Goal: Information Seeking & Learning: Learn about a topic

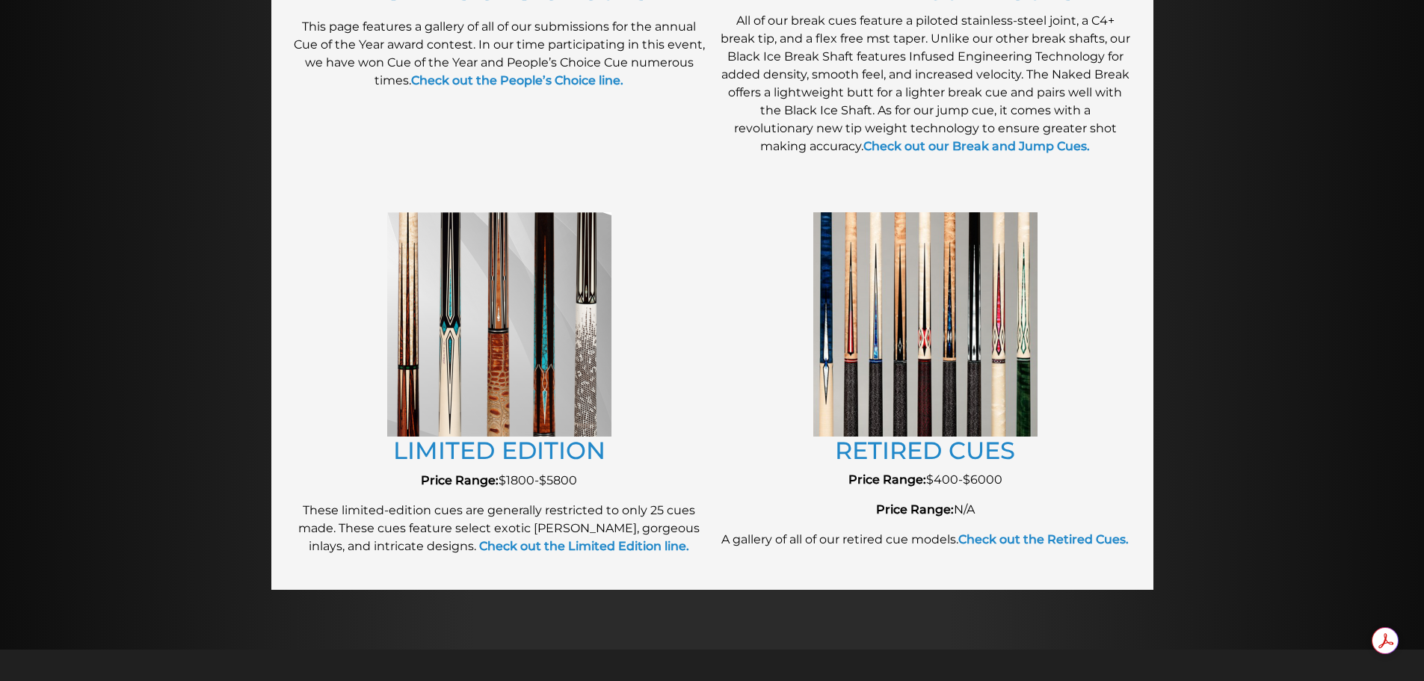
scroll to position [1515, 0]
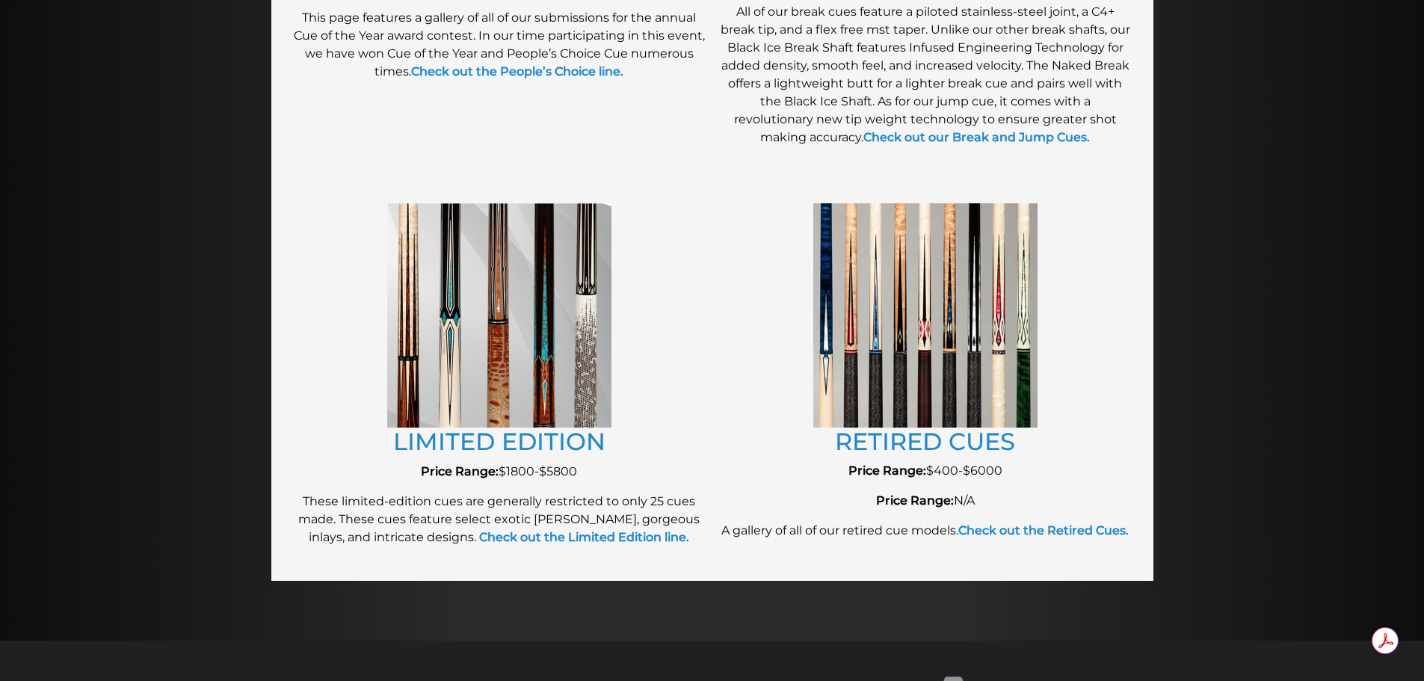
click at [982, 437] on link "RETIRED CUES" at bounding box center [925, 441] width 180 height 29
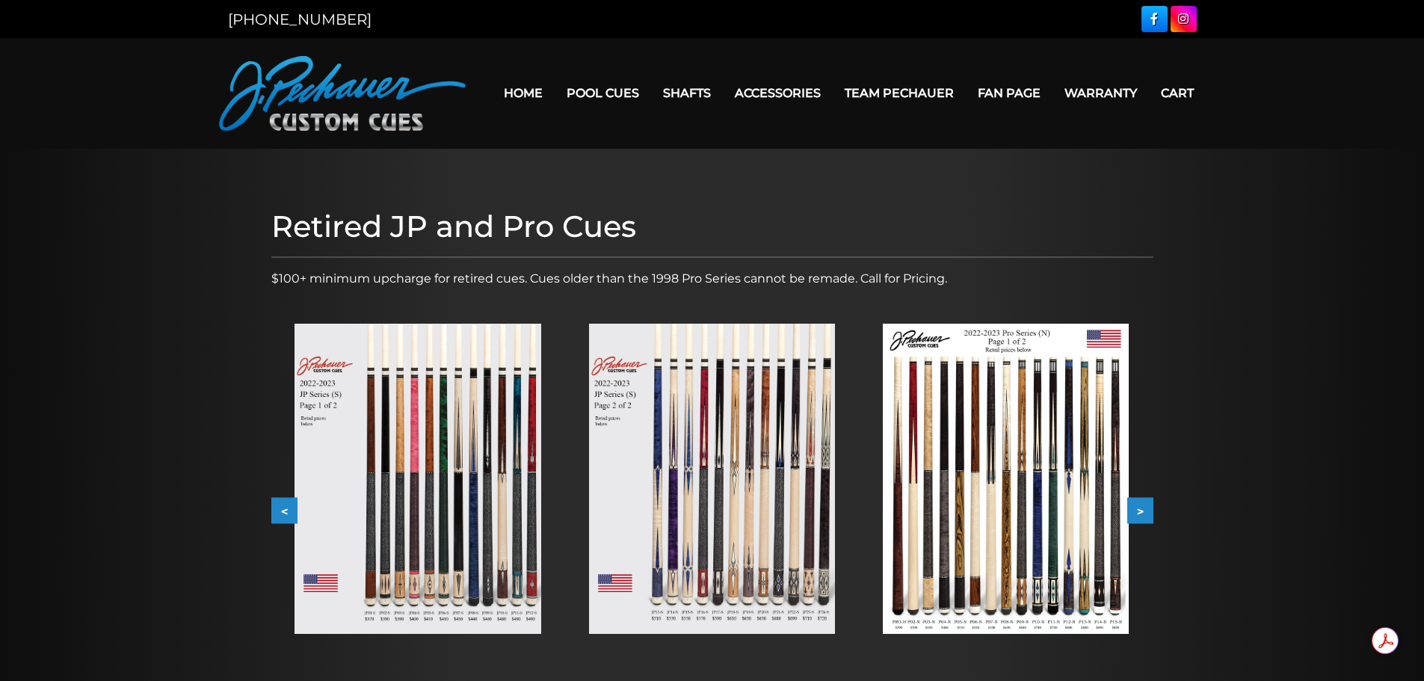
click at [975, 547] on img at bounding box center [1006, 479] width 246 height 310
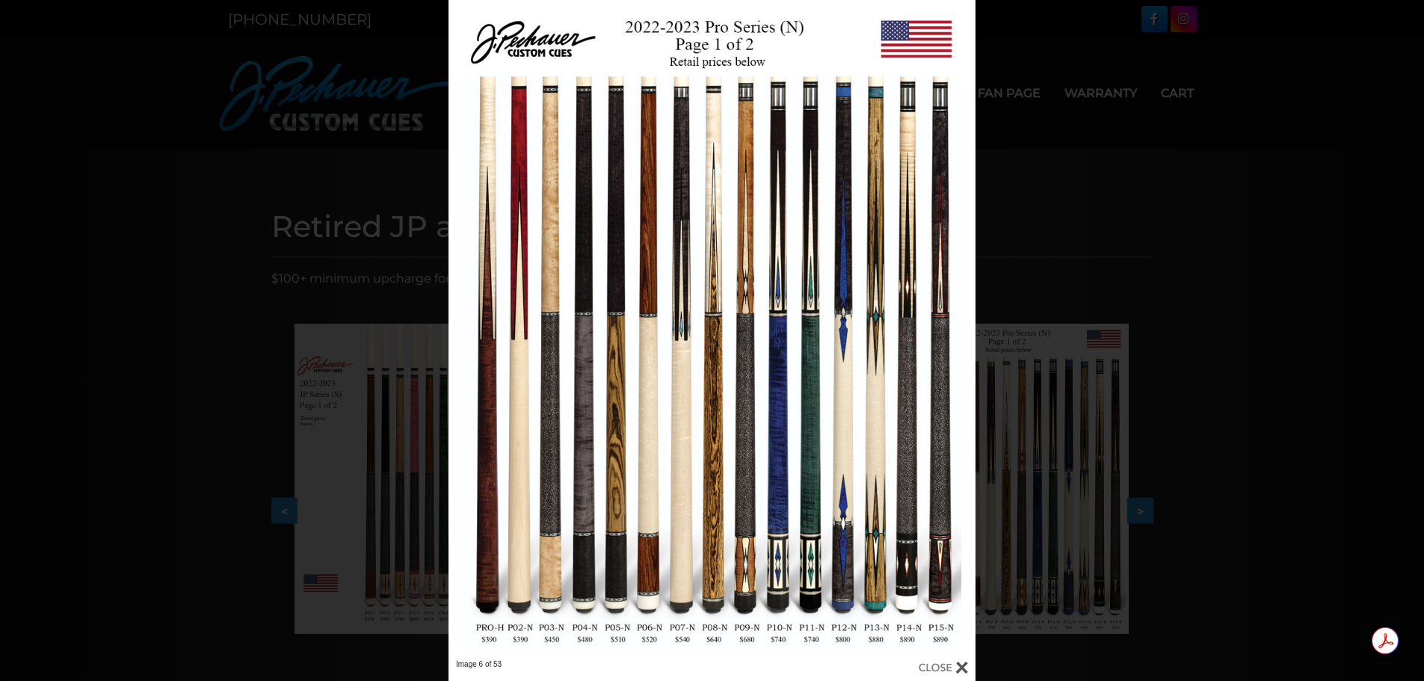
click at [684, 216] on link at bounding box center [567, 330] width 237 height 660
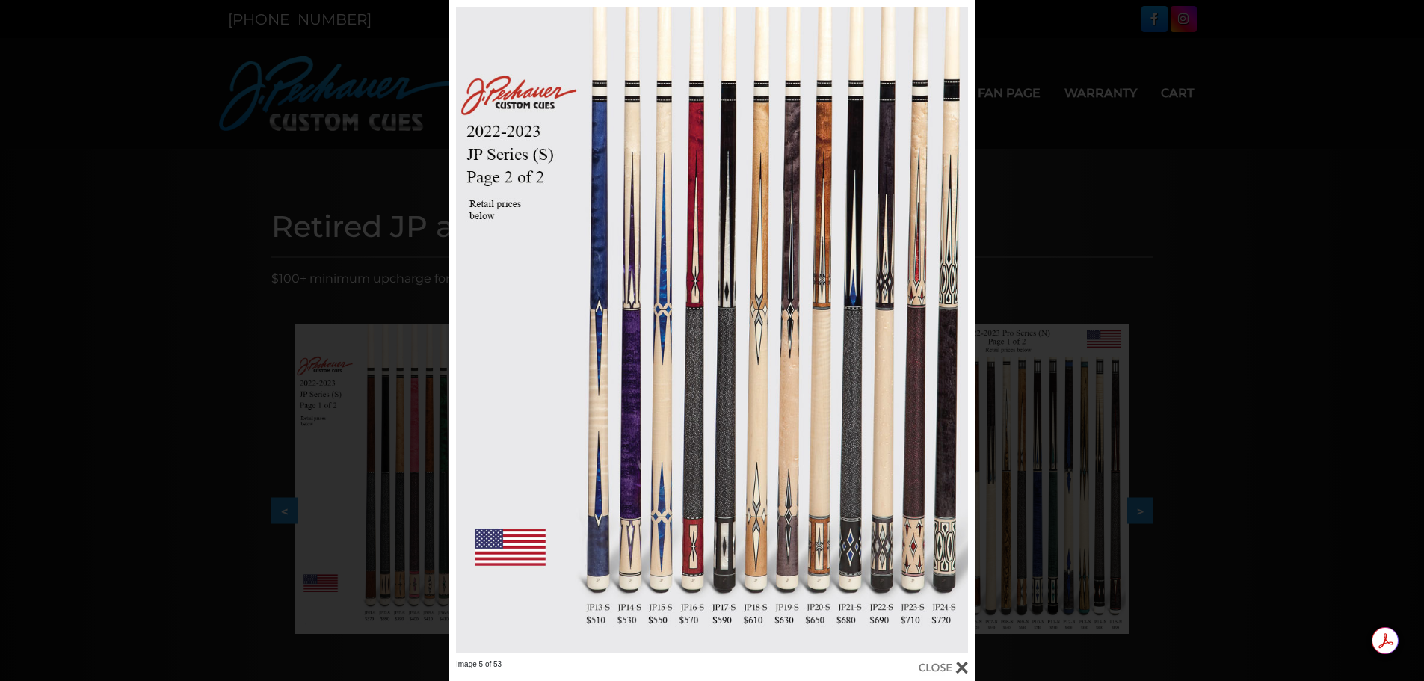
click at [463, 331] on link at bounding box center [567, 330] width 237 height 660
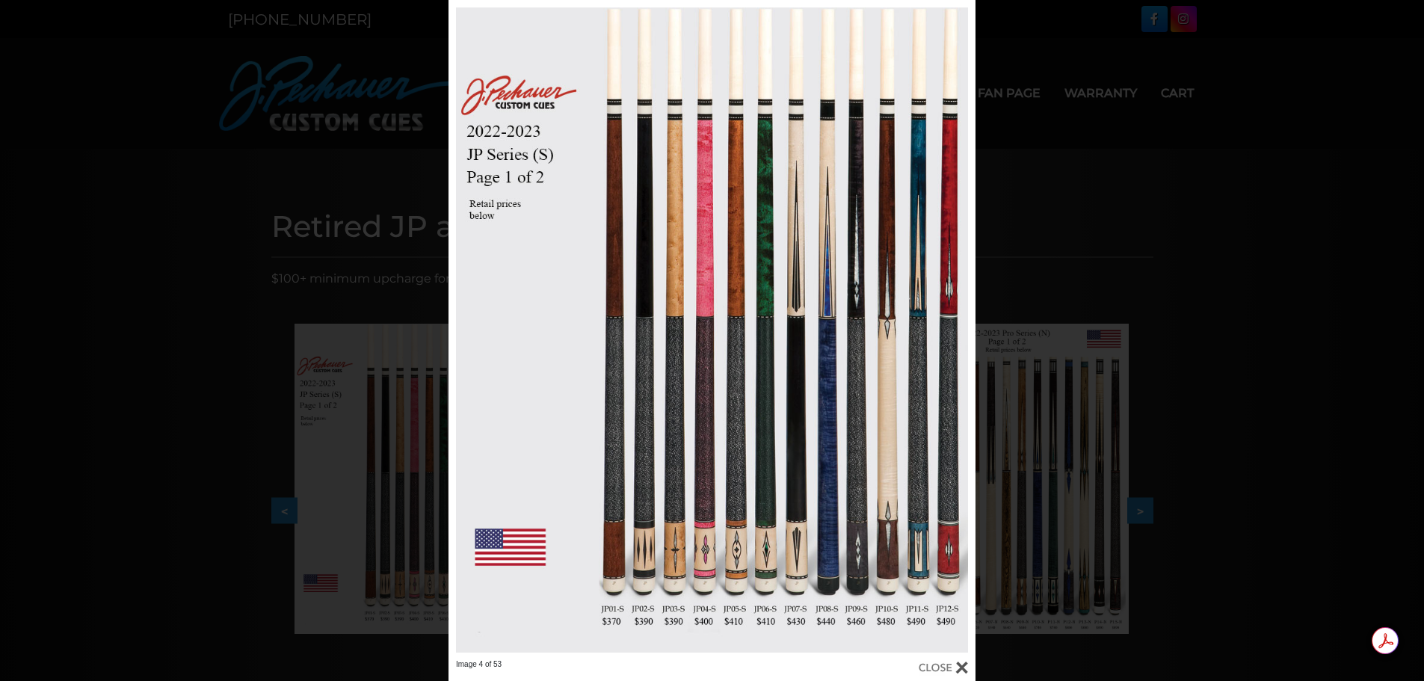
click at [472, 334] on link at bounding box center [567, 330] width 237 height 660
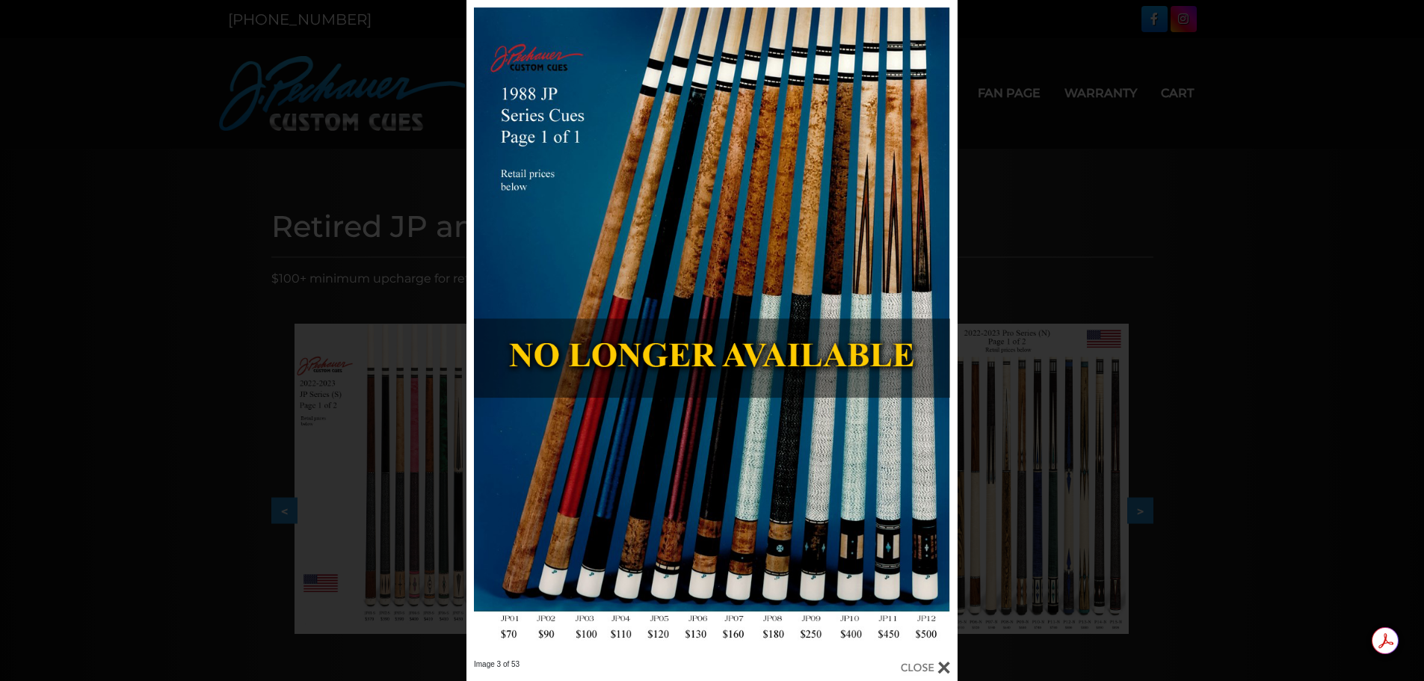
click at [946, 326] on link at bounding box center [847, 330] width 221 height 660
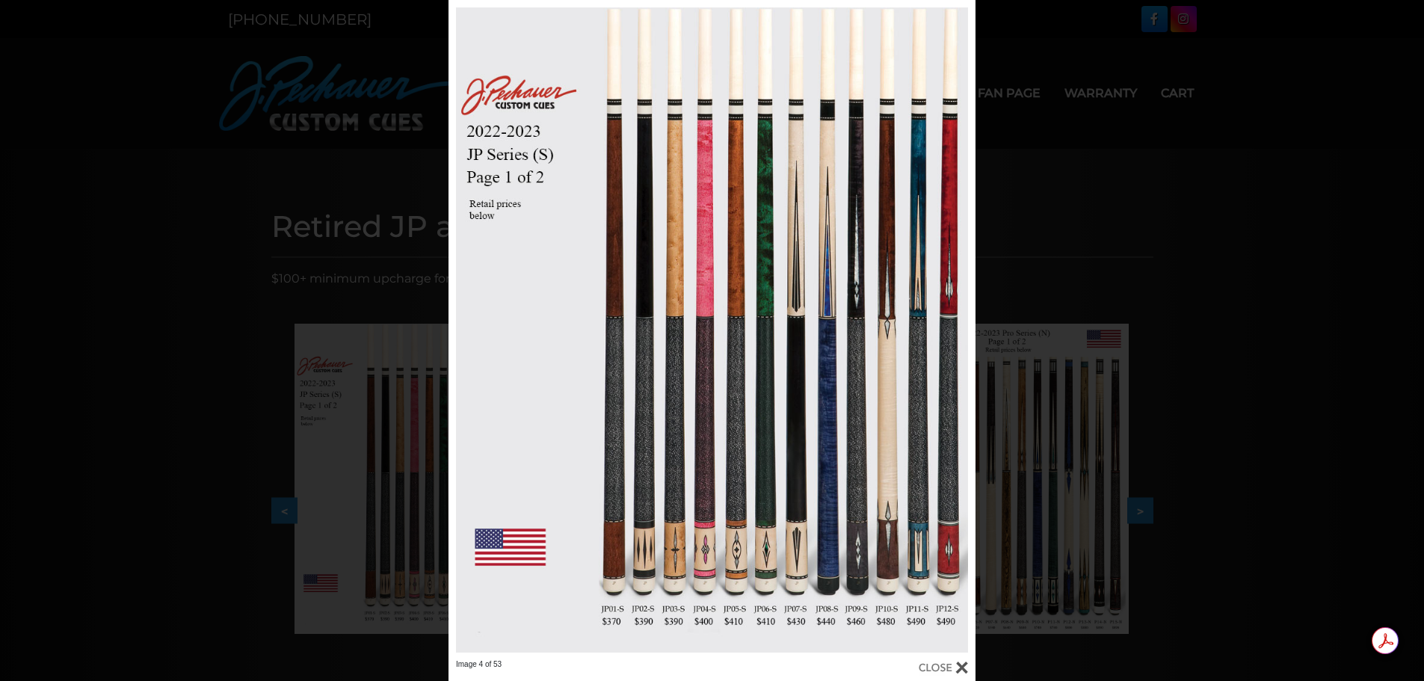
click at [946, 326] on link at bounding box center [857, 330] width 237 height 660
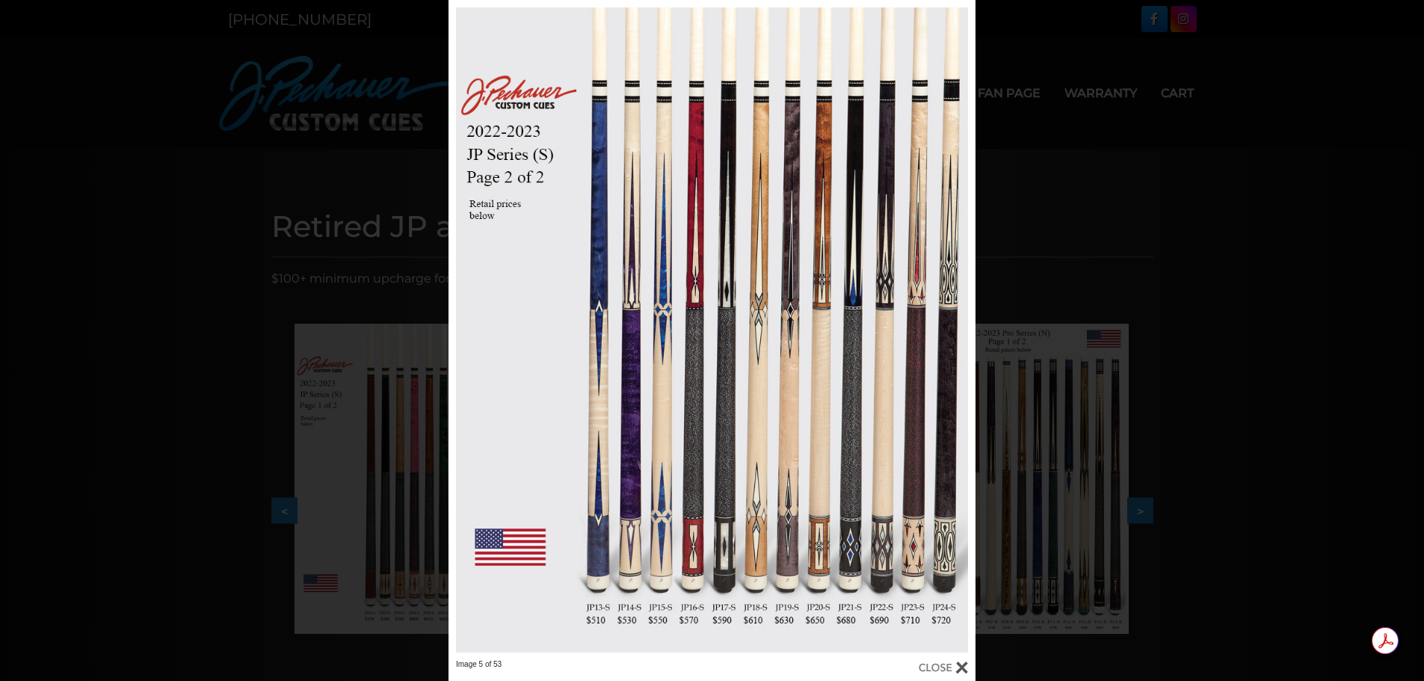
click at [946, 326] on link at bounding box center [857, 330] width 237 height 660
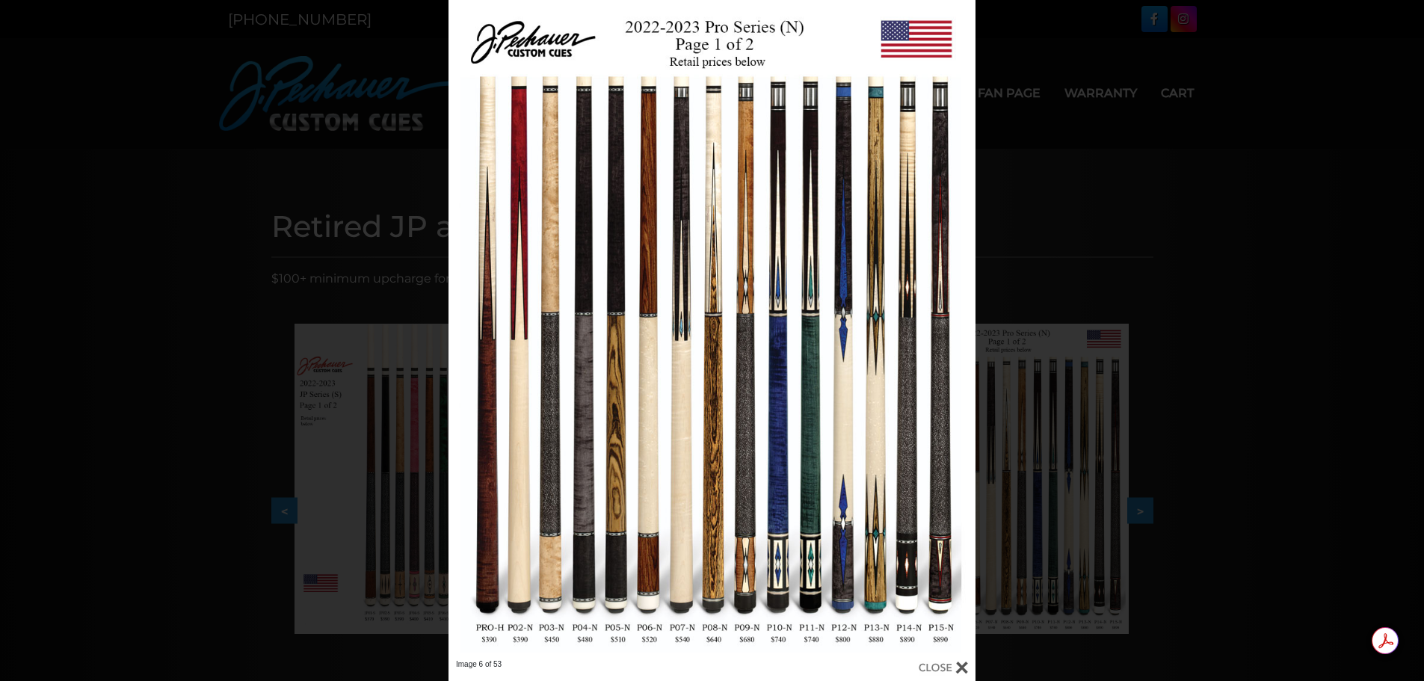
click at [468, 330] on link at bounding box center [567, 330] width 237 height 660
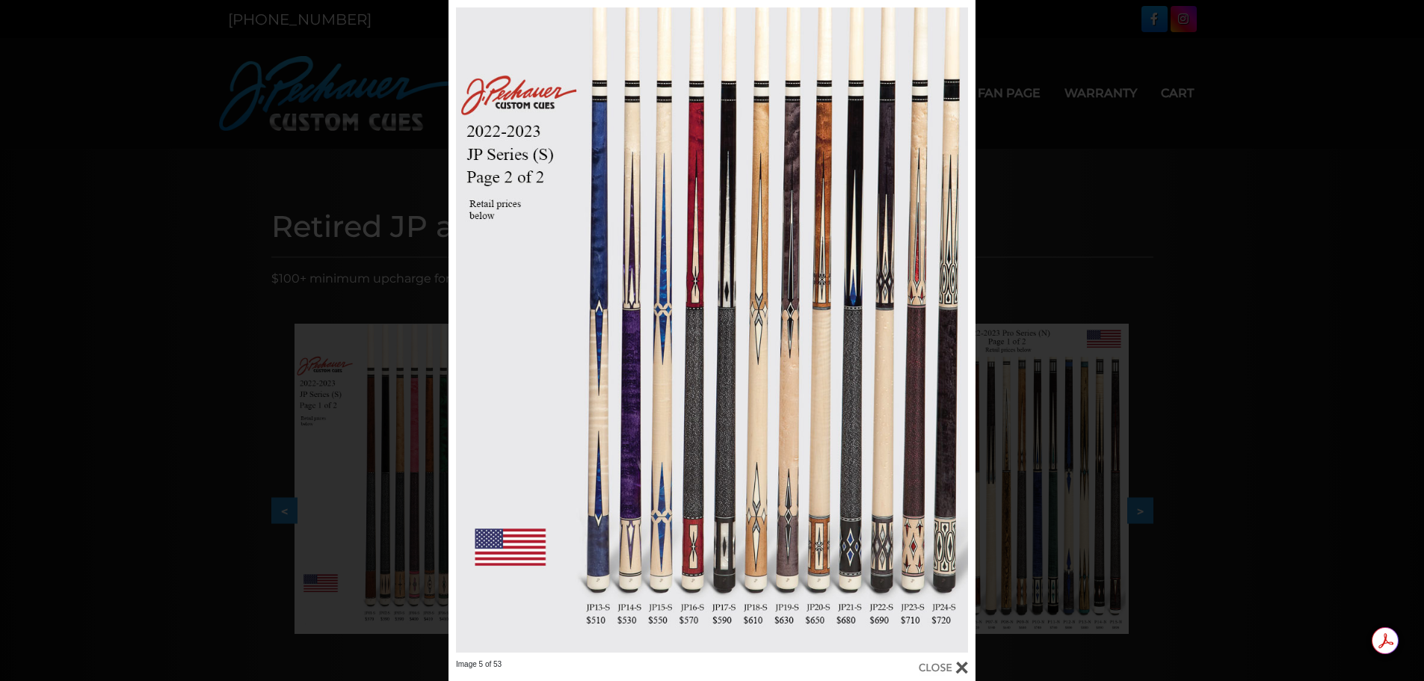
click at [956, 322] on link at bounding box center [857, 330] width 237 height 660
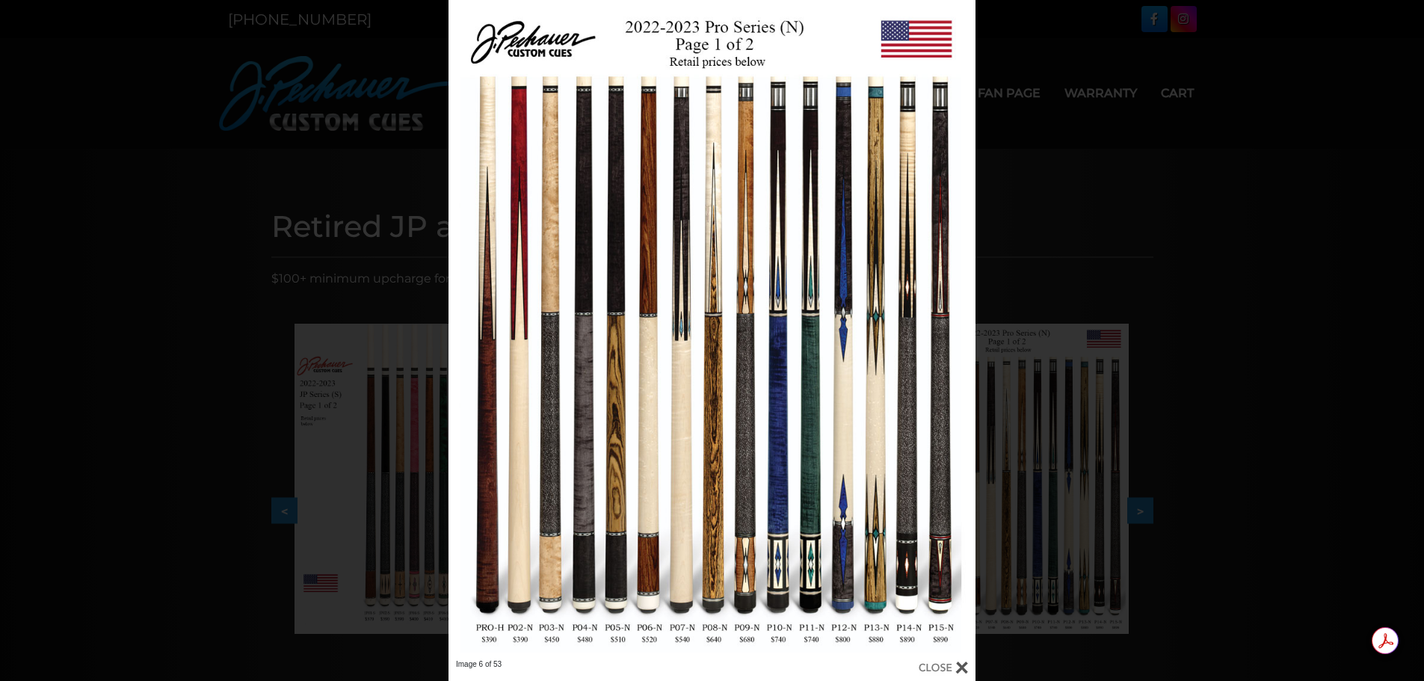
click at [949, 339] on link at bounding box center [857, 330] width 237 height 660
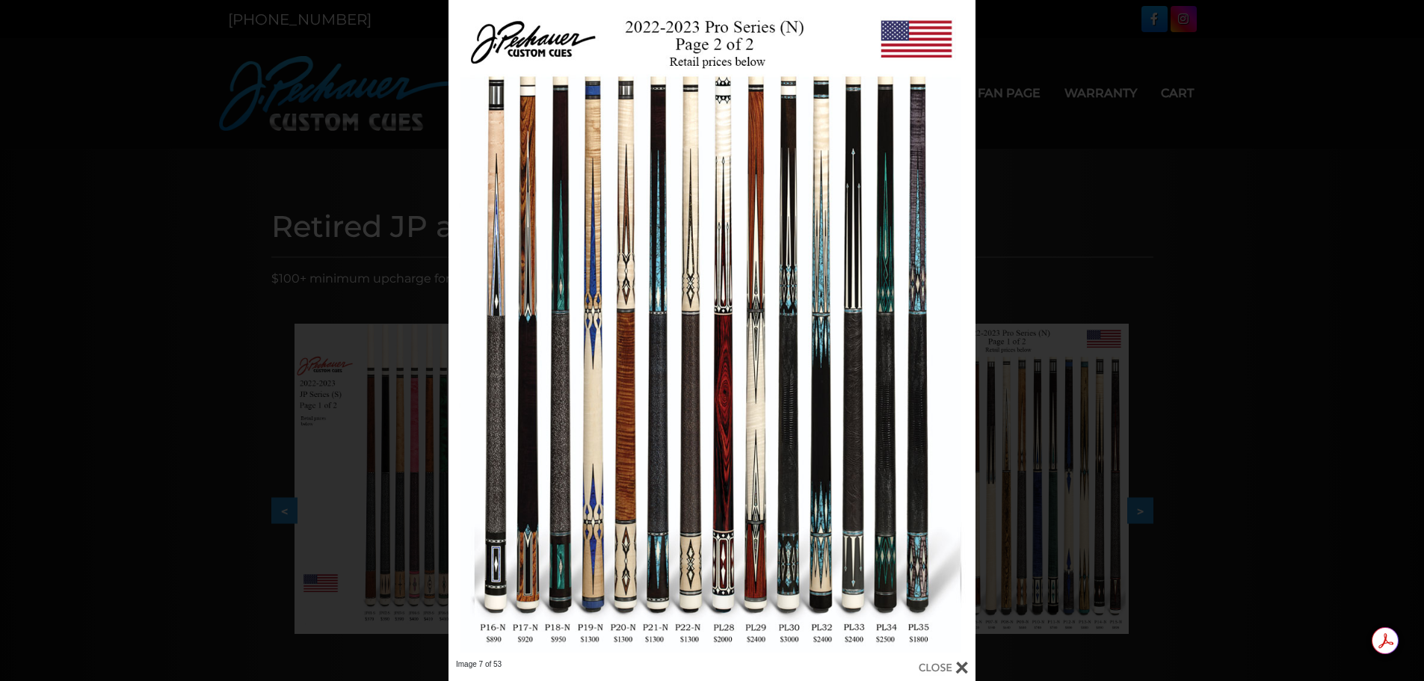
click at [949, 339] on link at bounding box center [857, 330] width 237 height 660
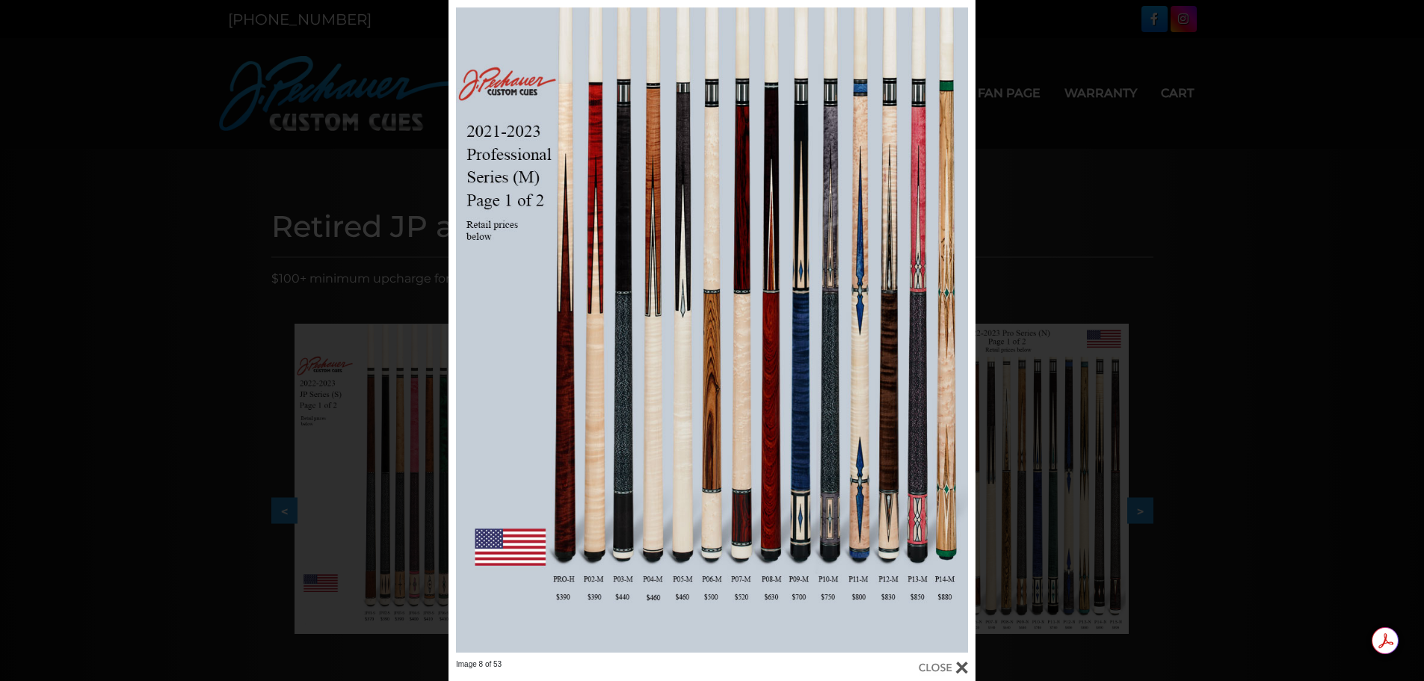
click at [470, 325] on link at bounding box center [567, 330] width 237 height 660
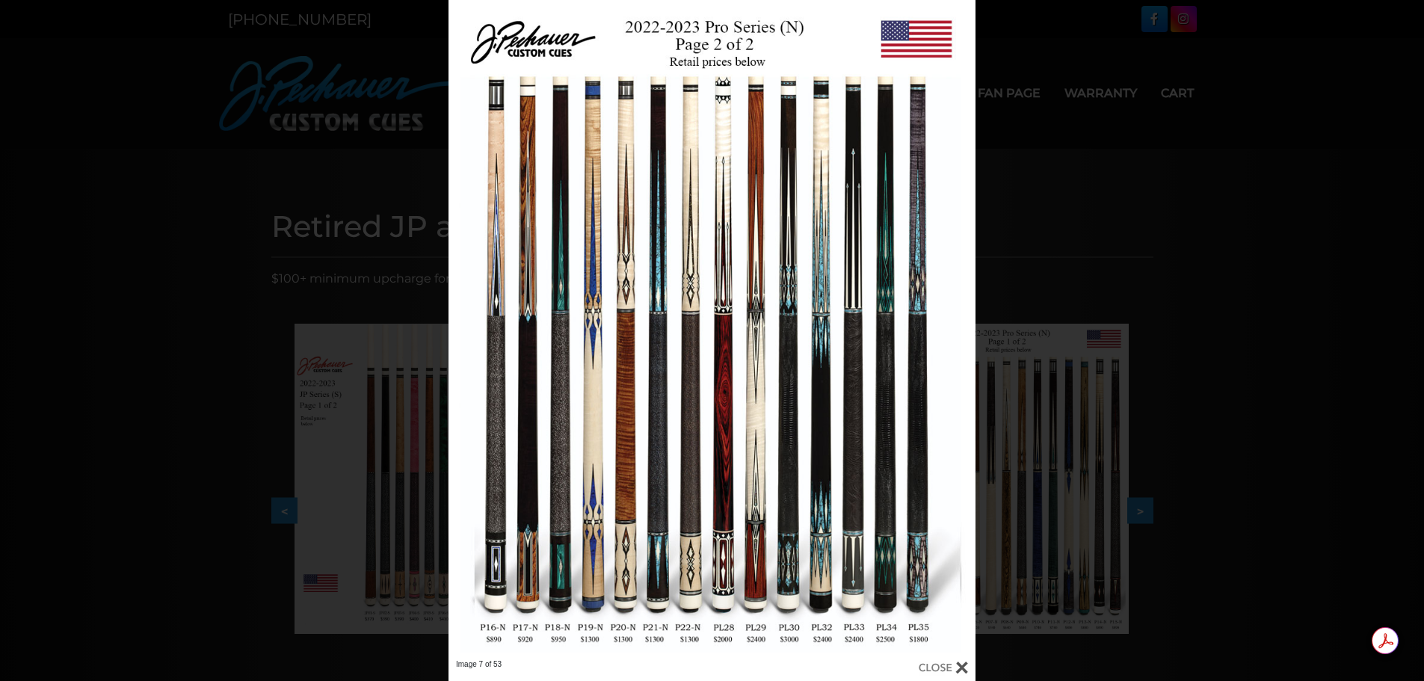
click at [470, 325] on link at bounding box center [567, 330] width 237 height 660
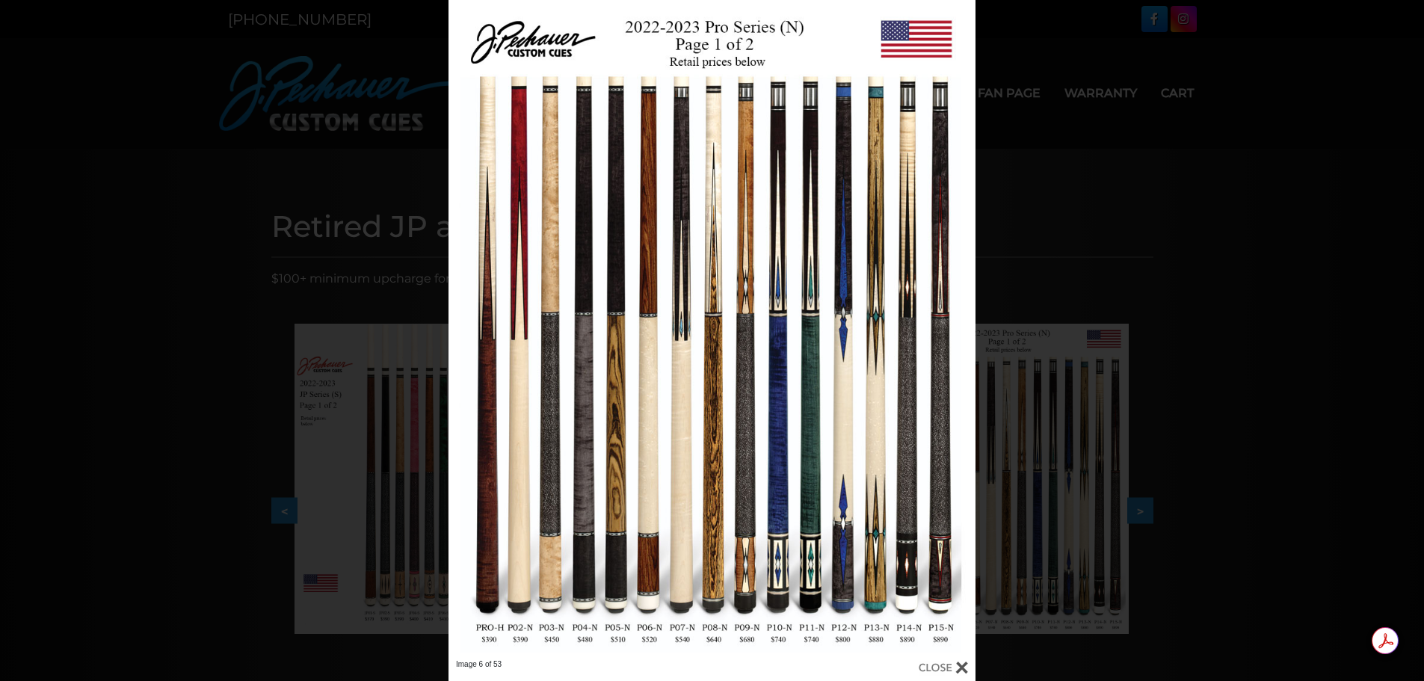
click at [470, 325] on link at bounding box center [567, 330] width 237 height 660
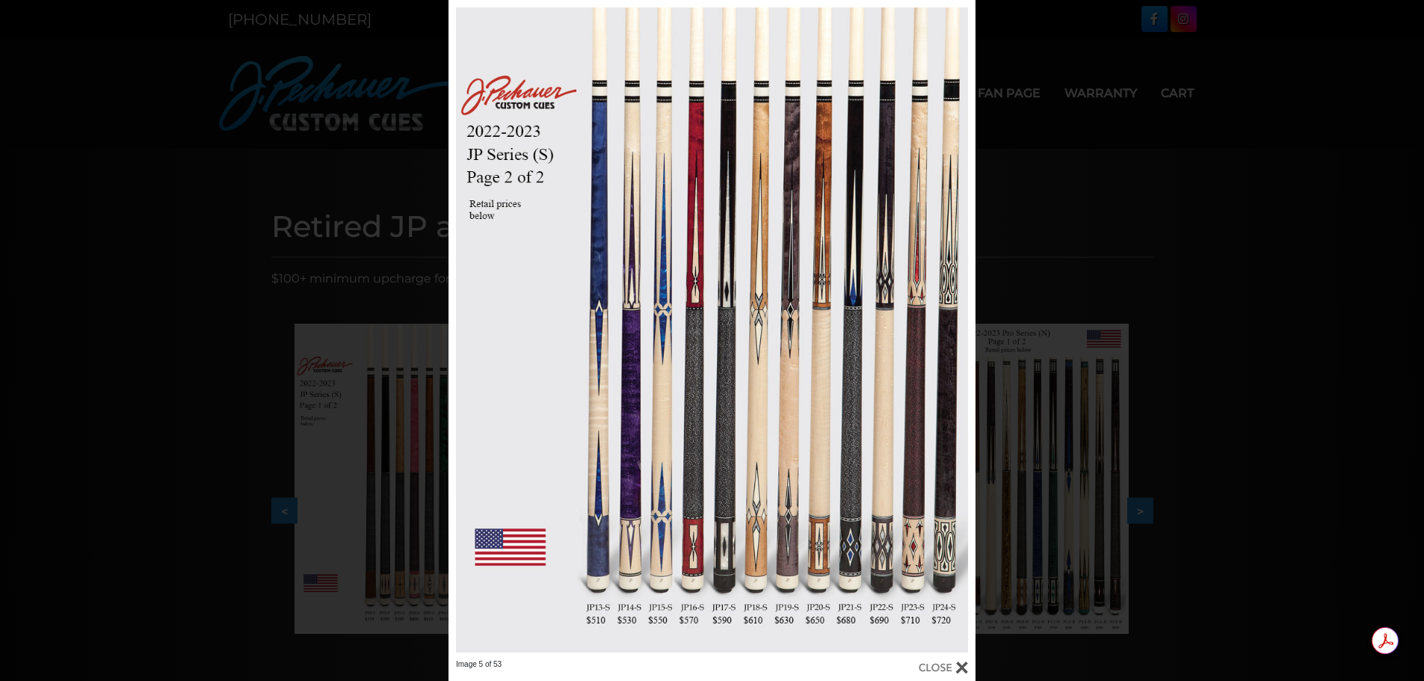
click at [470, 325] on link at bounding box center [567, 330] width 237 height 660
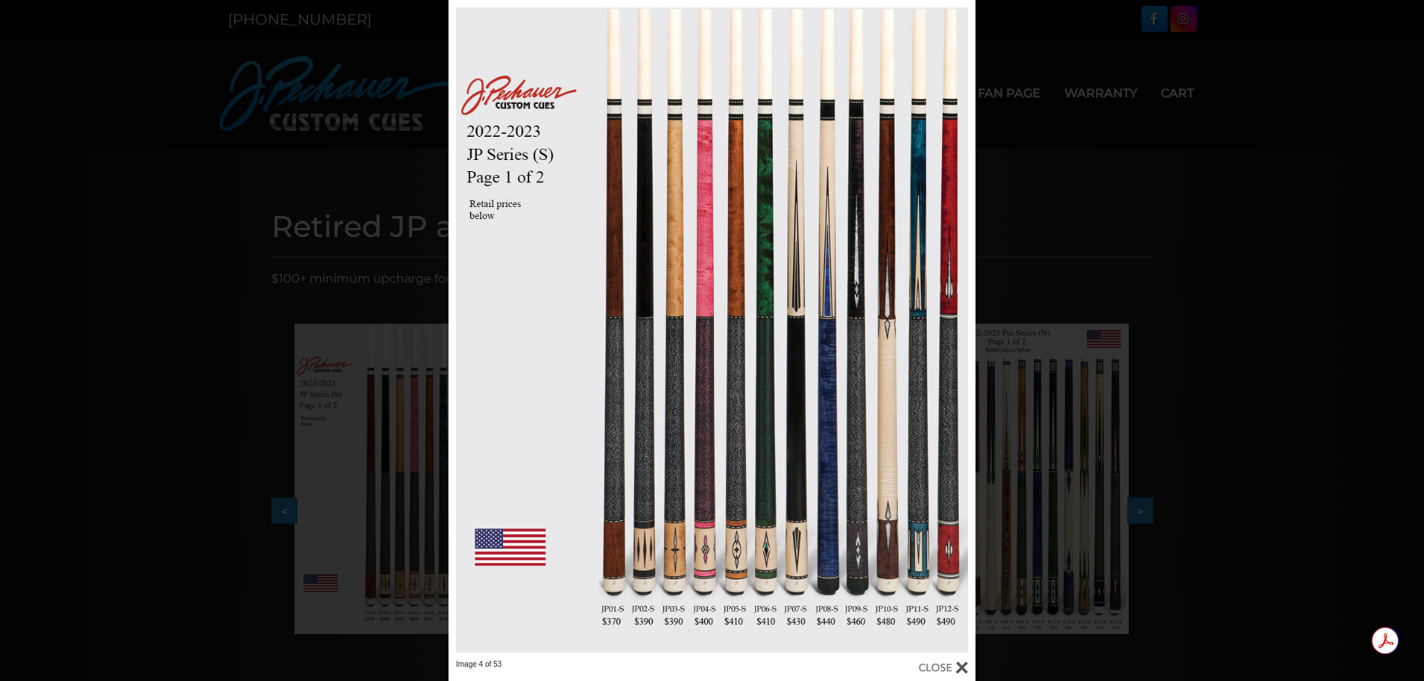
click at [470, 325] on link at bounding box center [567, 330] width 237 height 660
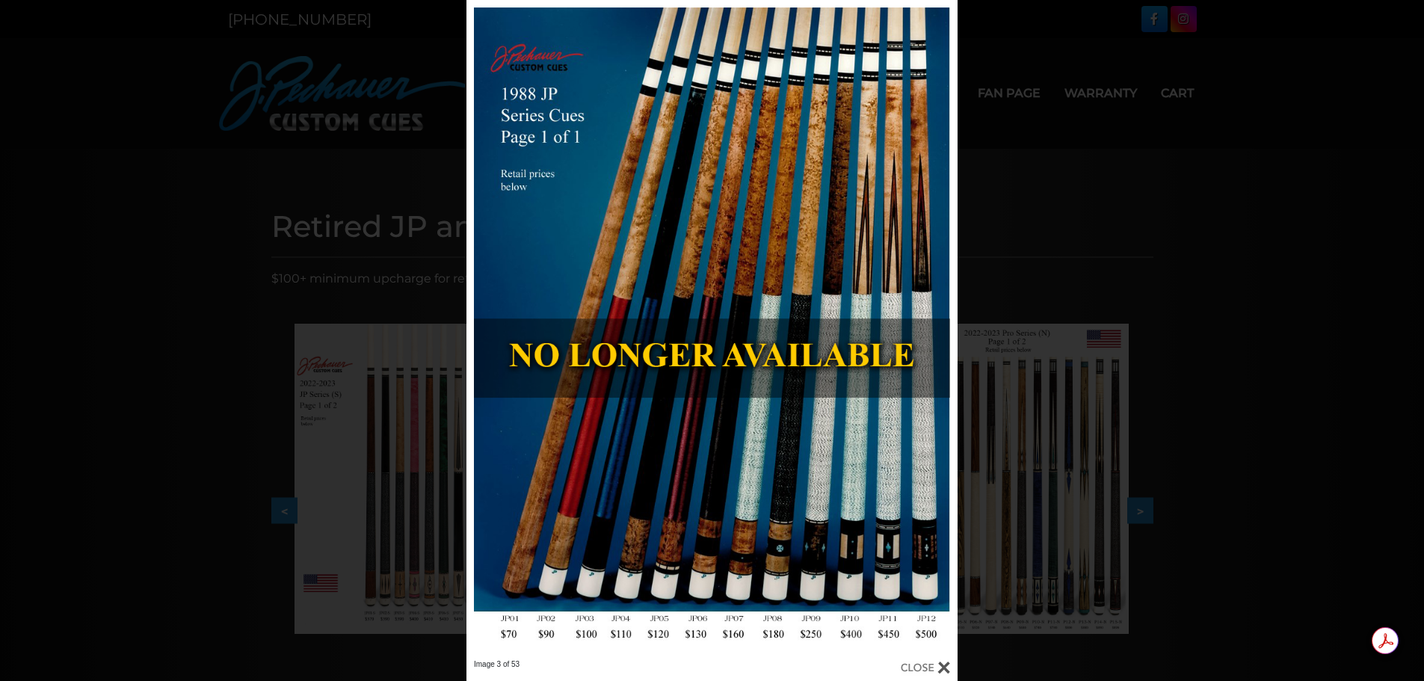
click at [943, 334] on link at bounding box center [847, 330] width 221 height 660
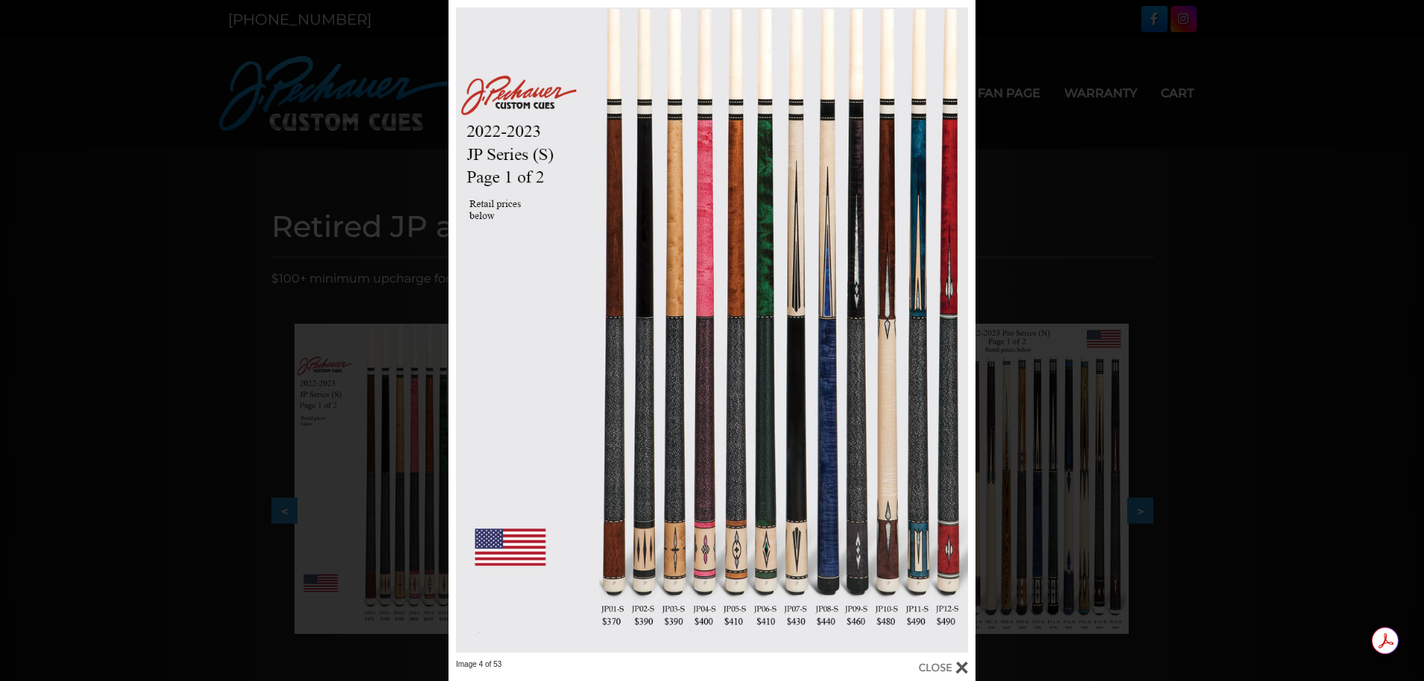
click at [943, 334] on link at bounding box center [857, 330] width 237 height 660
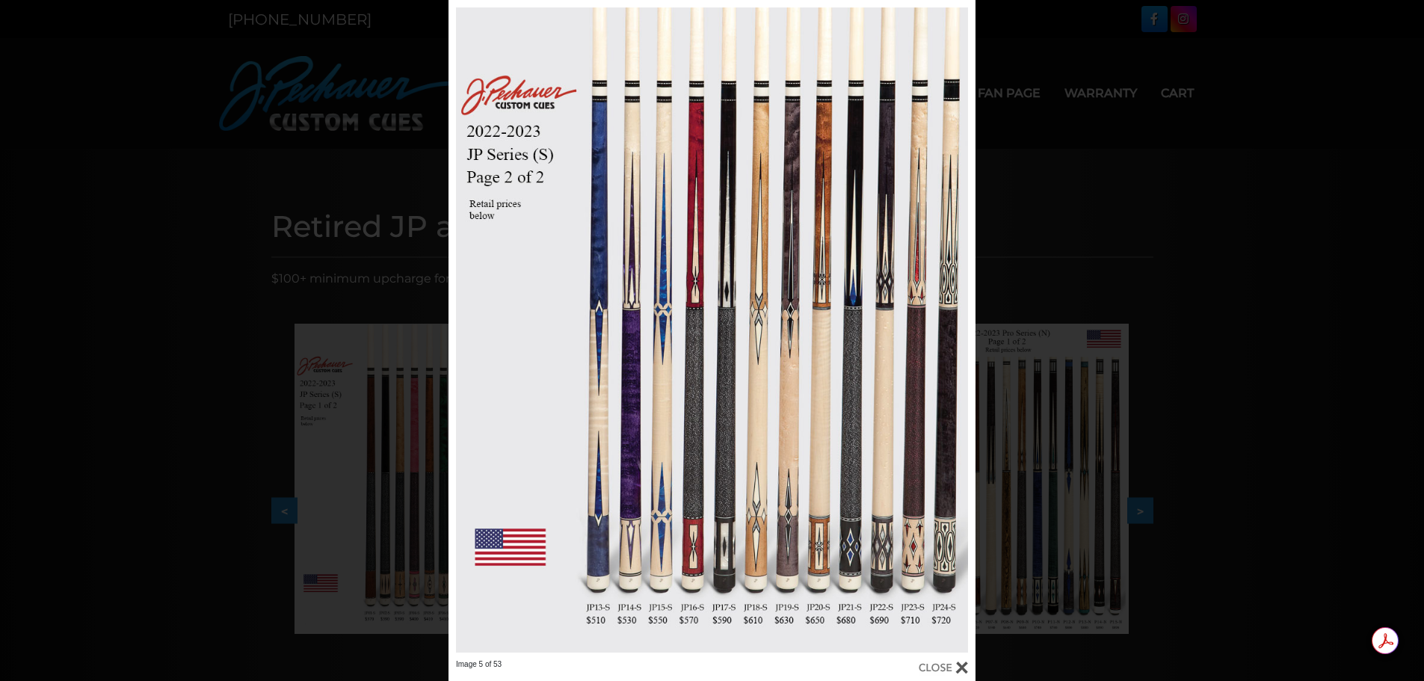
click at [943, 334] on link at bounding box center [857, 330] width 237 height 660
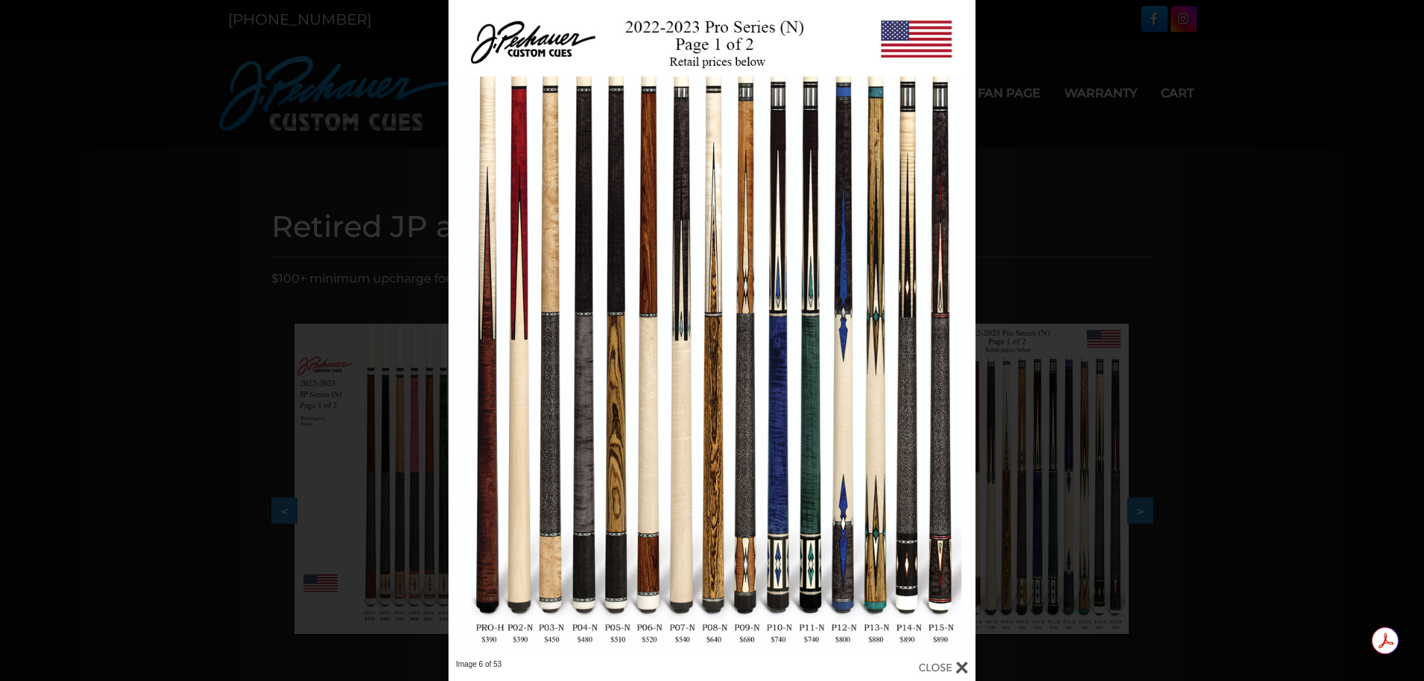
click at [943, 334] on link at bounding box center [857, 330] width 237 height 660
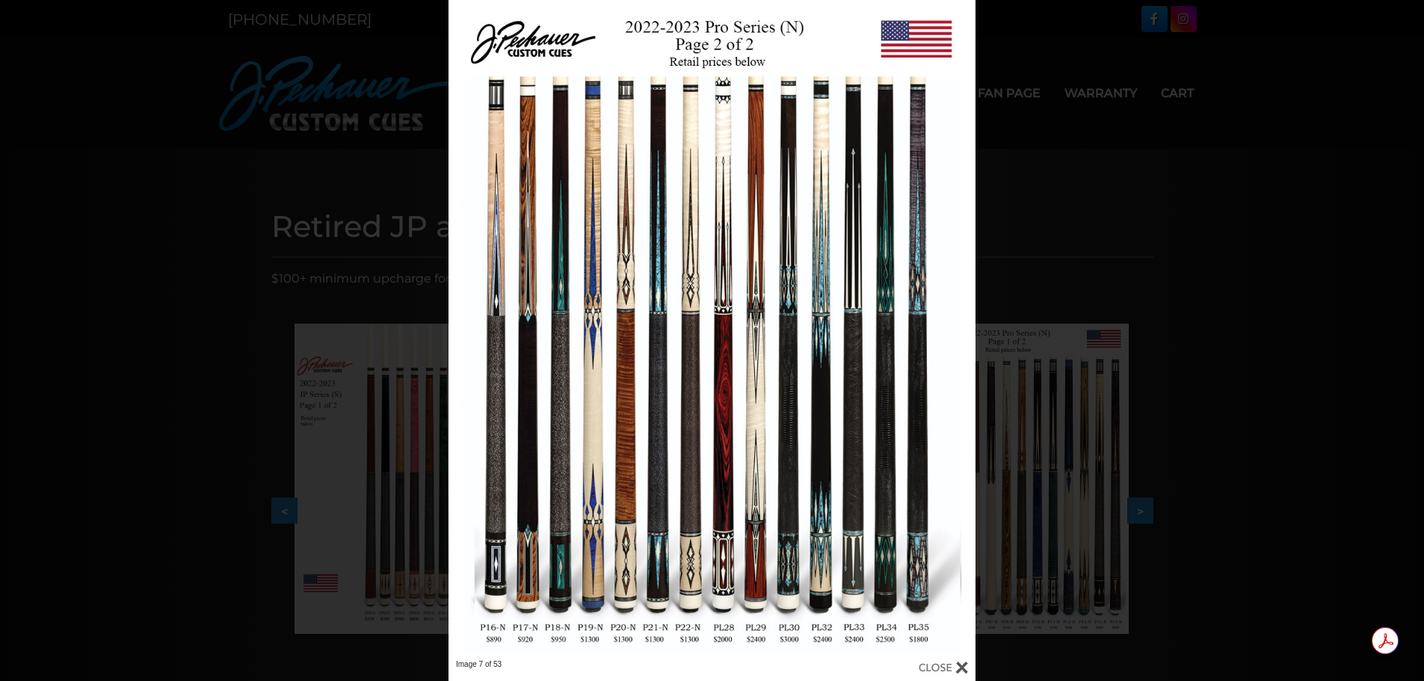
click at [943, 334] on link at bounding box center [857, 330] width 237 height 660
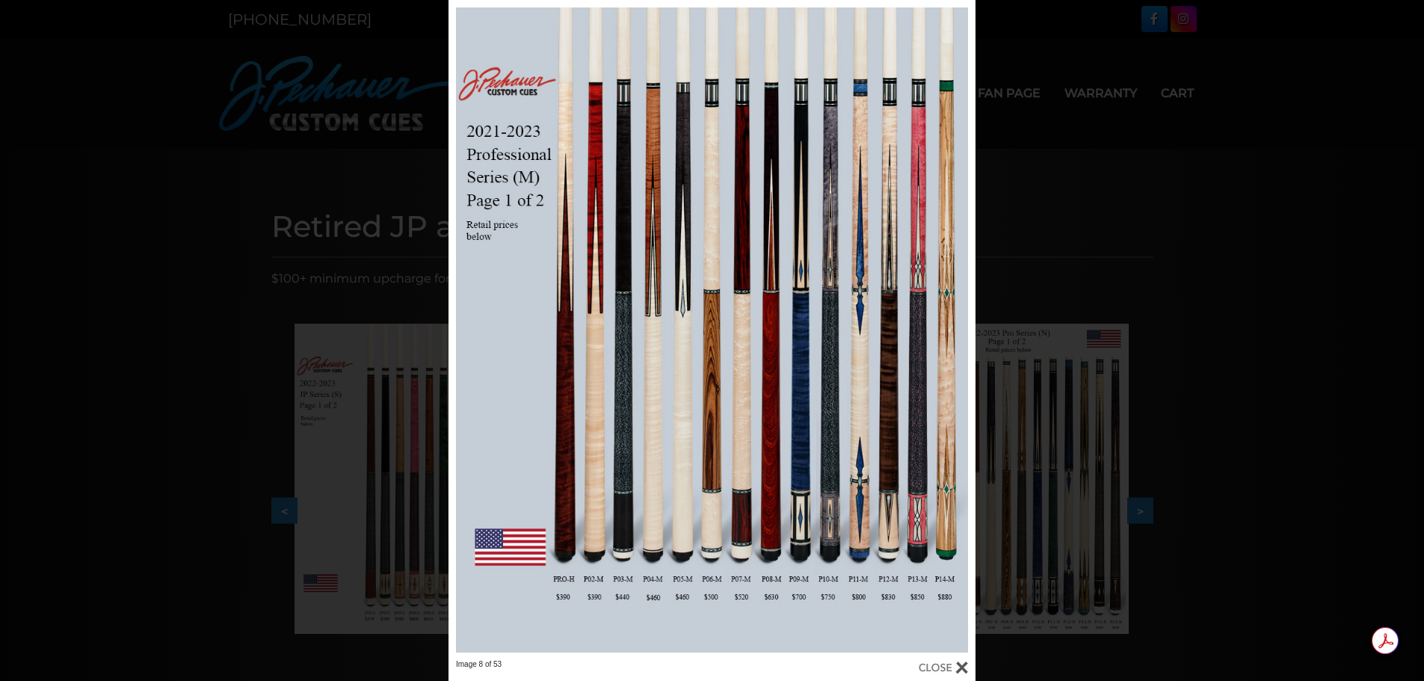
click at [960, 328] on link at bounding box center [857, 330] width 237 height 660
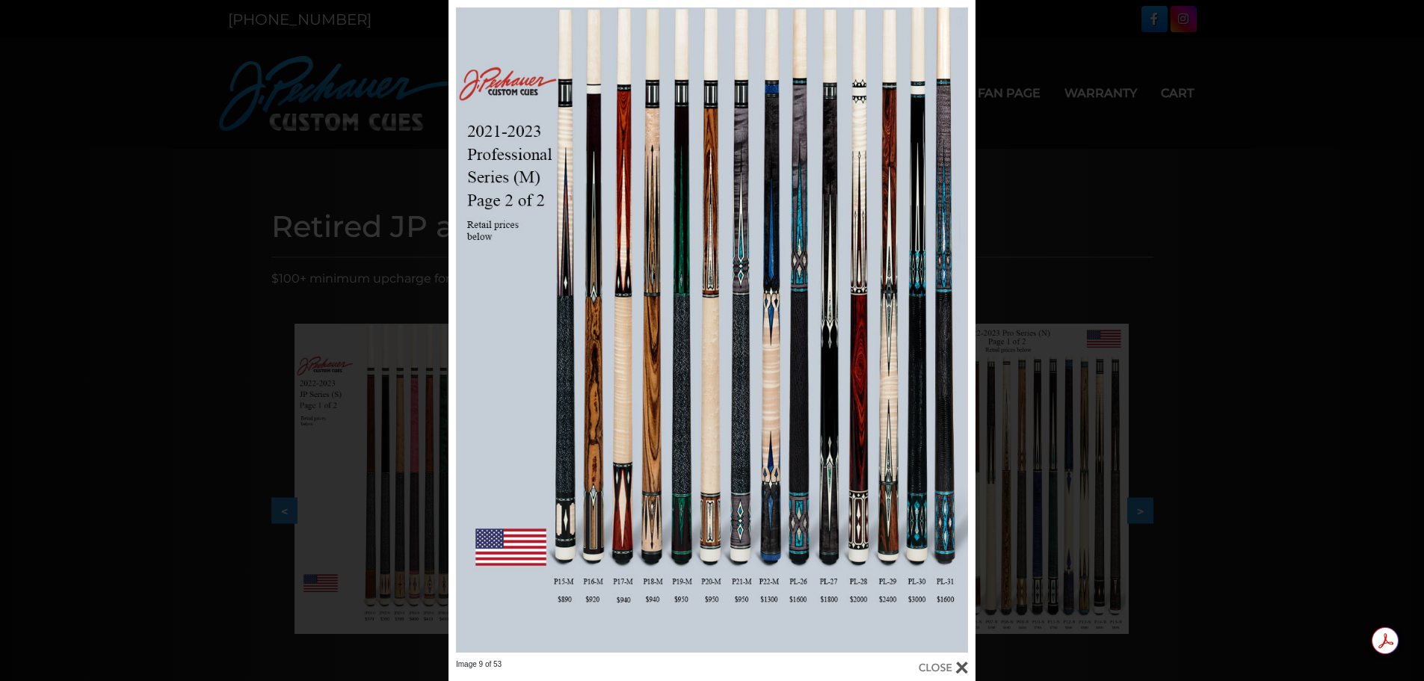
click at [960, 328] on link at bounding box center [857, 330] width 237 height 660
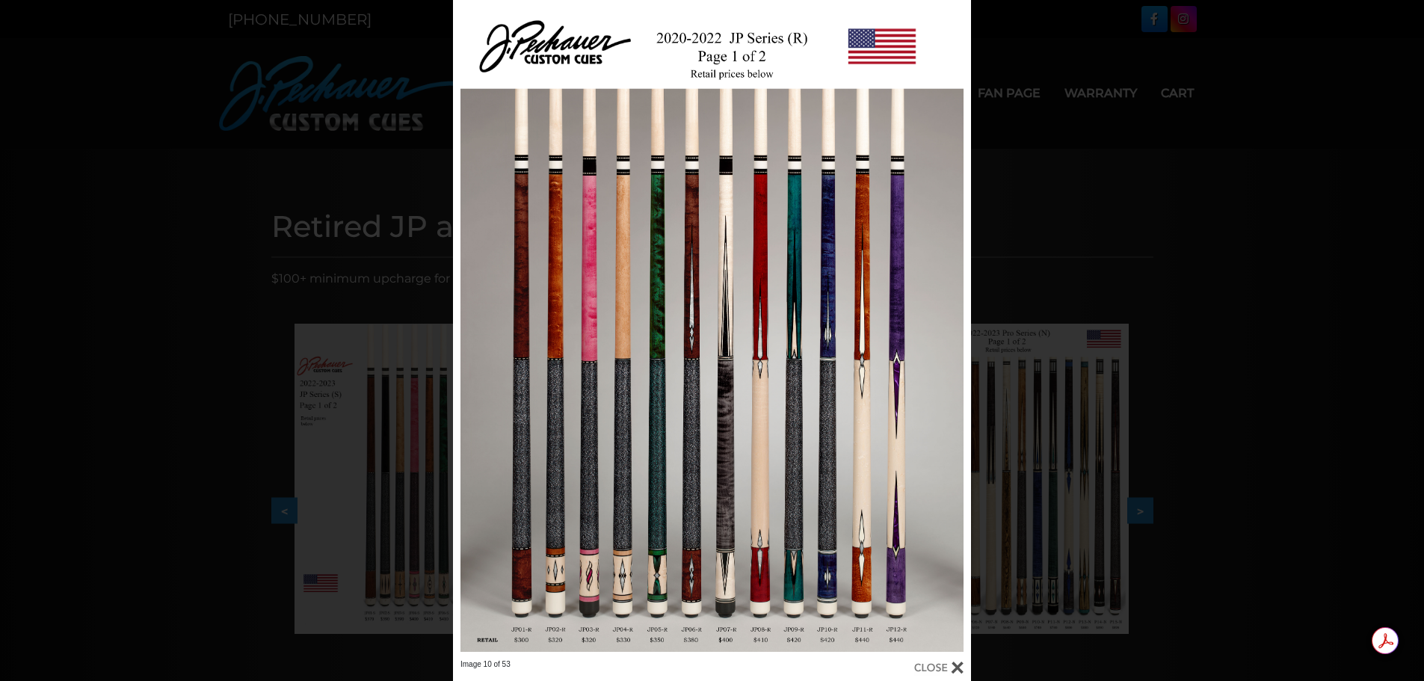
click at [464, 325] on link at bounding box center [569, 330] width 233 height 660
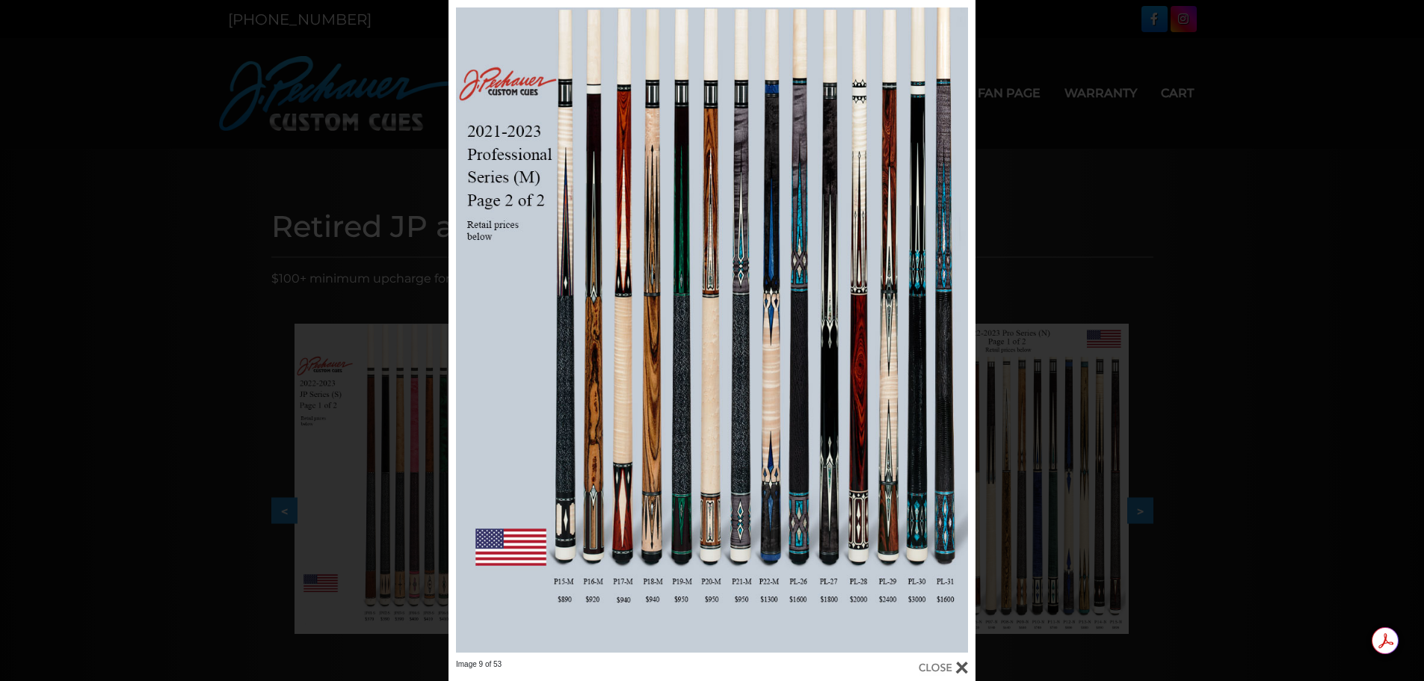
click at [467, 325] on link at bounding box center [567, 330] width 237 height 660
